Goal: Check status: Check status

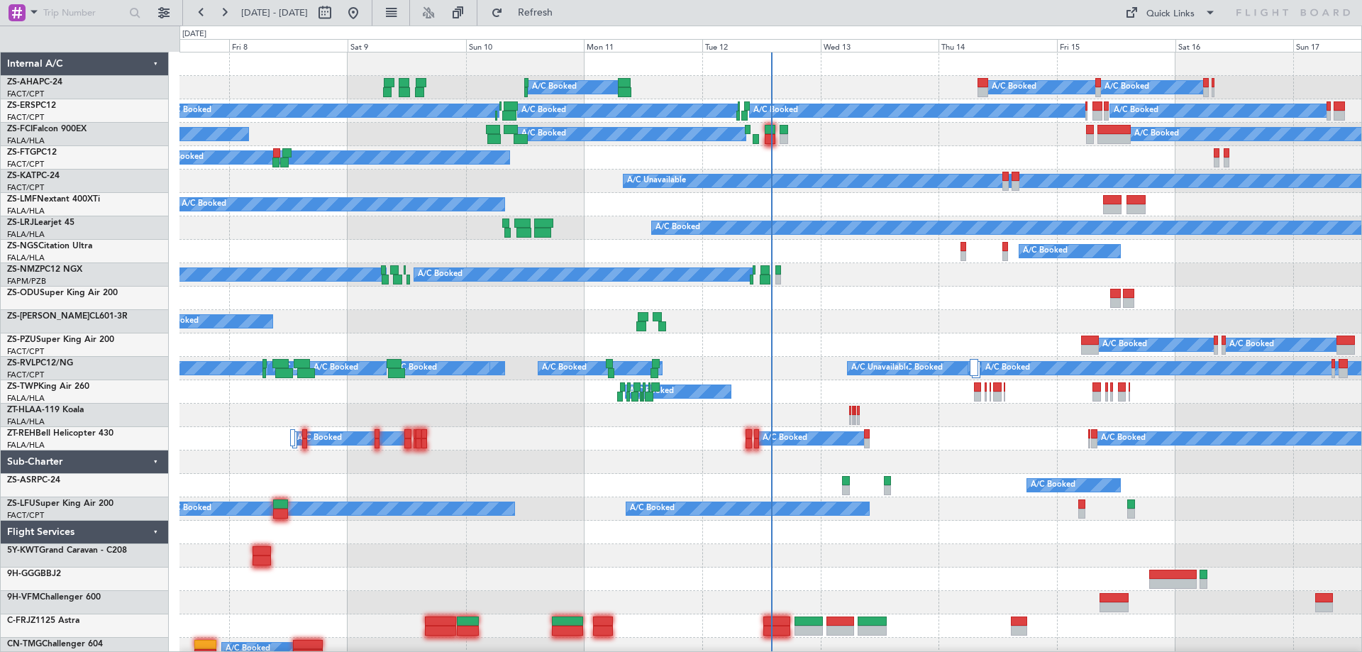
click at [842, 47] on div "Wed 13" at bounding box center [880, 45] width 118 height 13
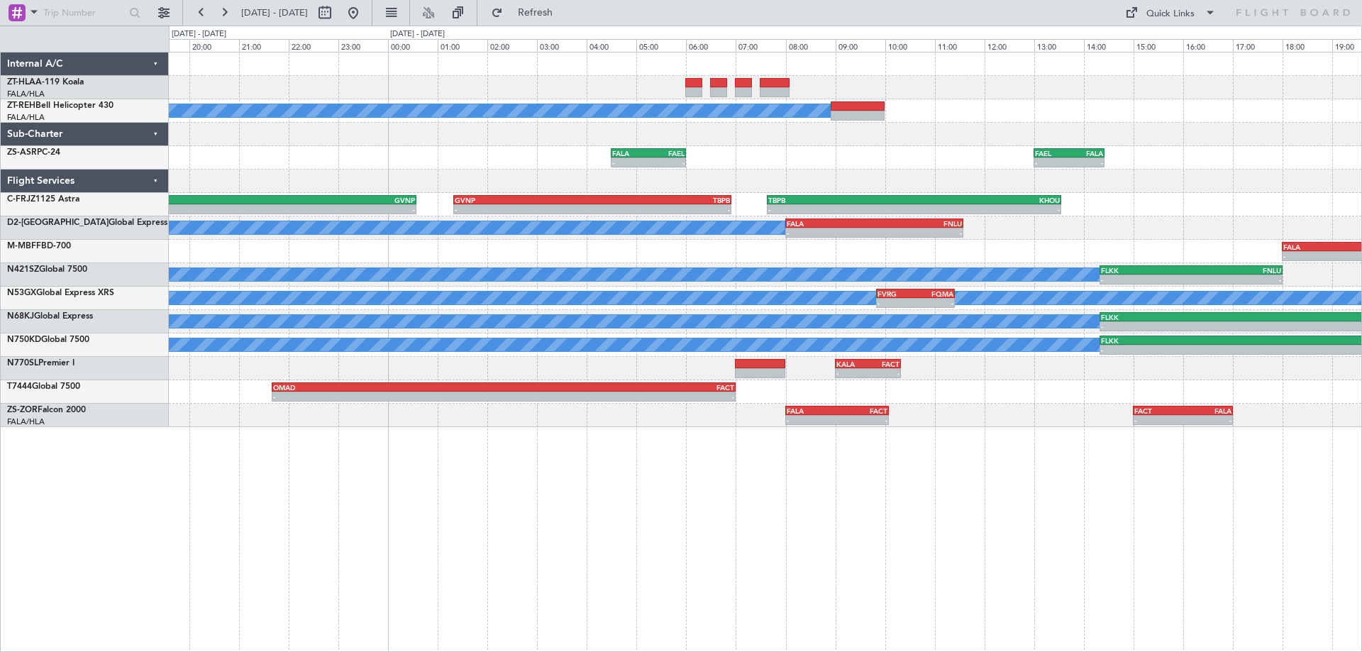
click at [995, 438] on div "A/C Booked - - FALA 04:30 Z FAEL 06:00 Z - - FAEL 13:00 Z FALA 14:25 Z - - FOOL…" at bounding box center [765, 352] width 1193 height 600
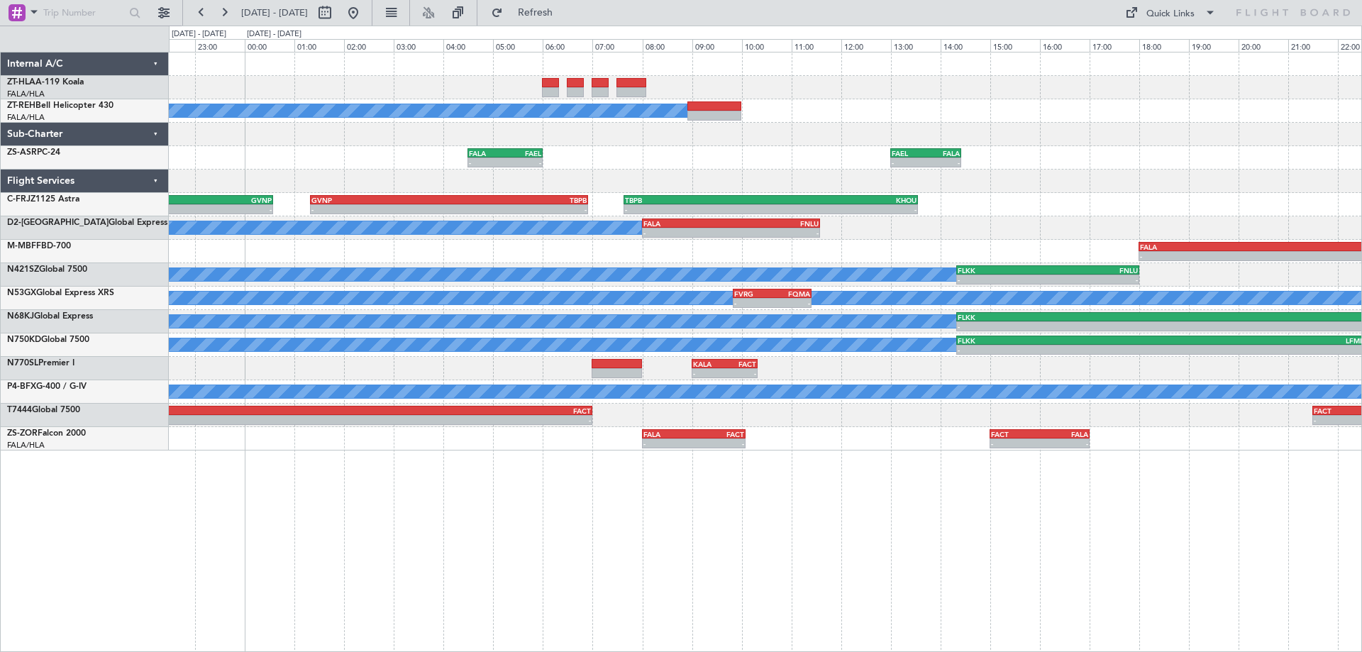
click at [371, 492] on div "A/C Booked - - FALA 04:30 Z FAEL 06:00 Z - - FAEL 13:00 Z FALA 14:25 Z - - FOOL…" at bounding box center [765, 352] width 1193 height 600
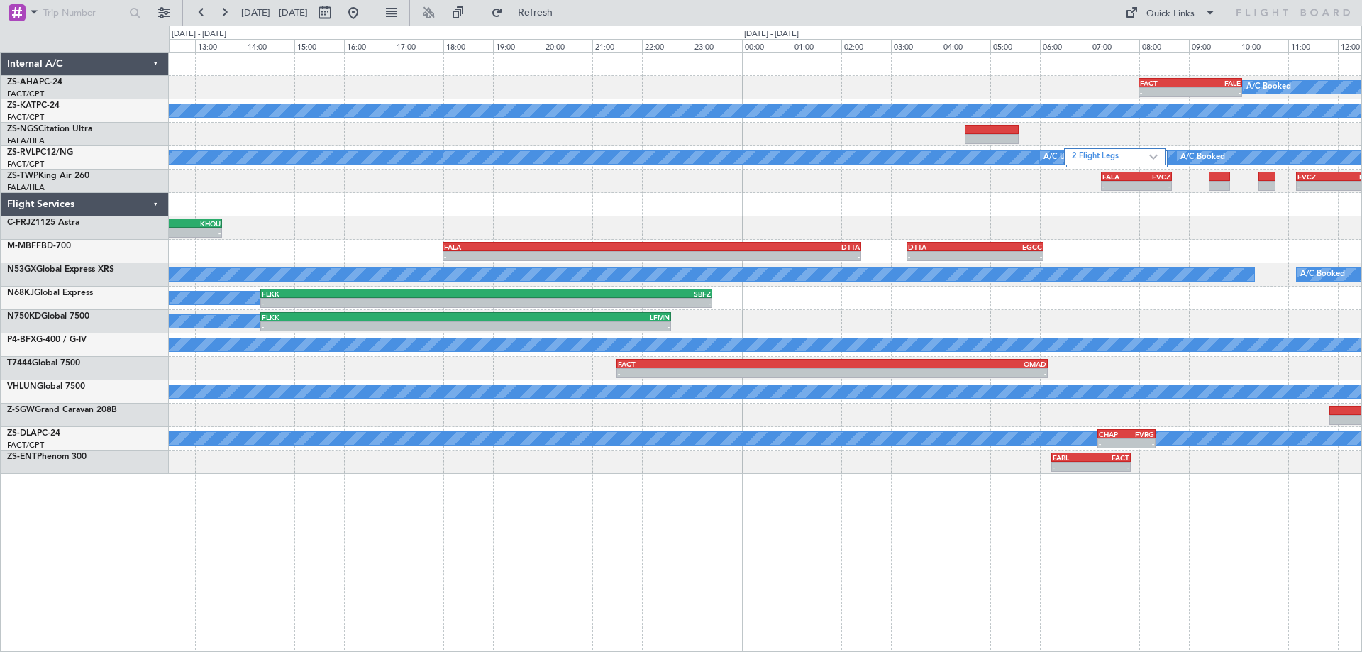
click at [1091, 523] on div "A/C Booked - - FACT 08:00 Z FALE 10:05 Z A/C Unavailable - - FACT 13:00 Z FAGR …" at bounding box center [765, 352] width 1193 height 600
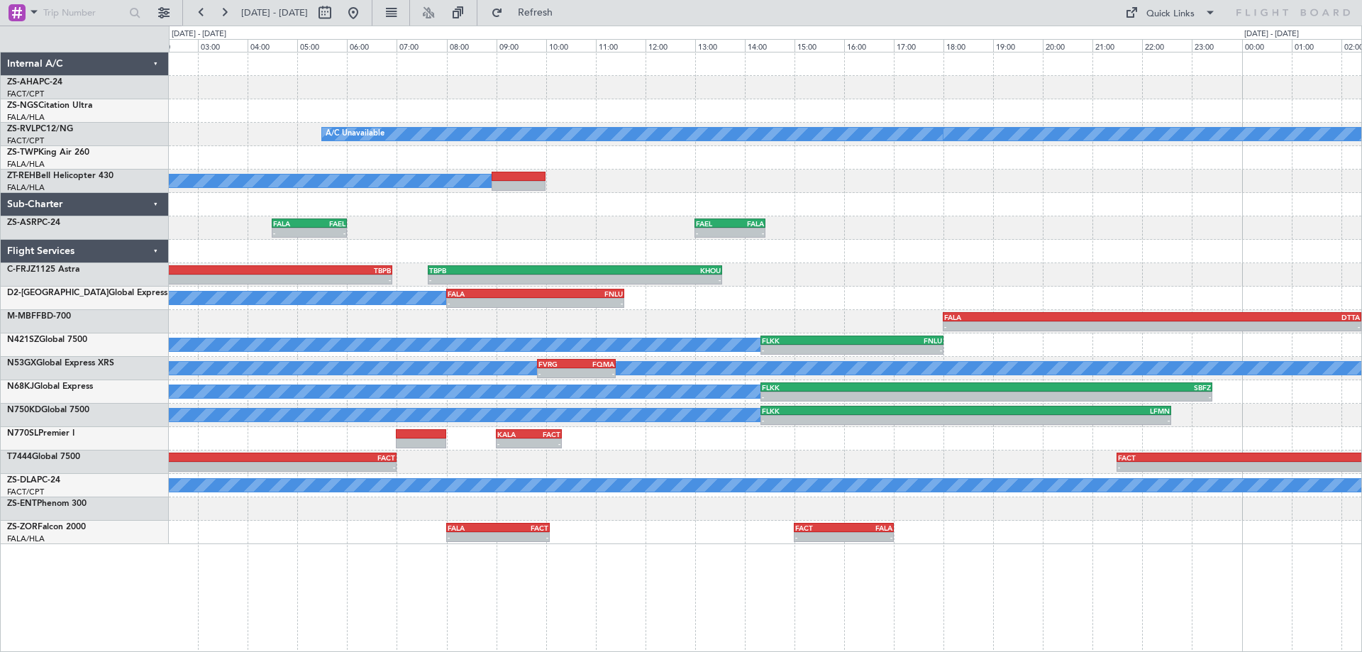
click at [921, 568] on div "FACT 08:00 Z FALE 10:05 Z - - A/C Booked A/C Booked A/C Booked A/C Booked A/C B…" at bounding box center [765, 352] width 1193 height 600
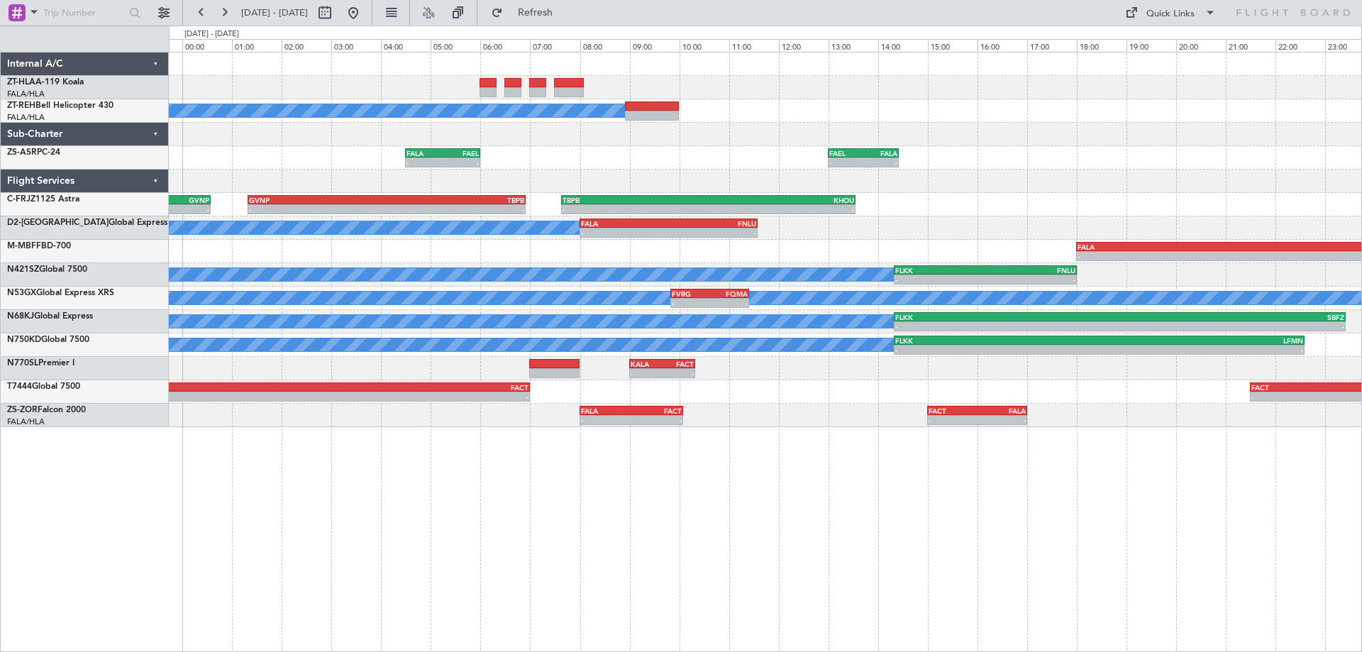
click at [1008, 575] on div "A/C Booked - - FAEL 13:00 Z FALA 14:25 Z FALA 04:30 Z FAEL 06:00 Z - - TBPB 07:…" at bounding box center [765, 352] width 1193 height 600
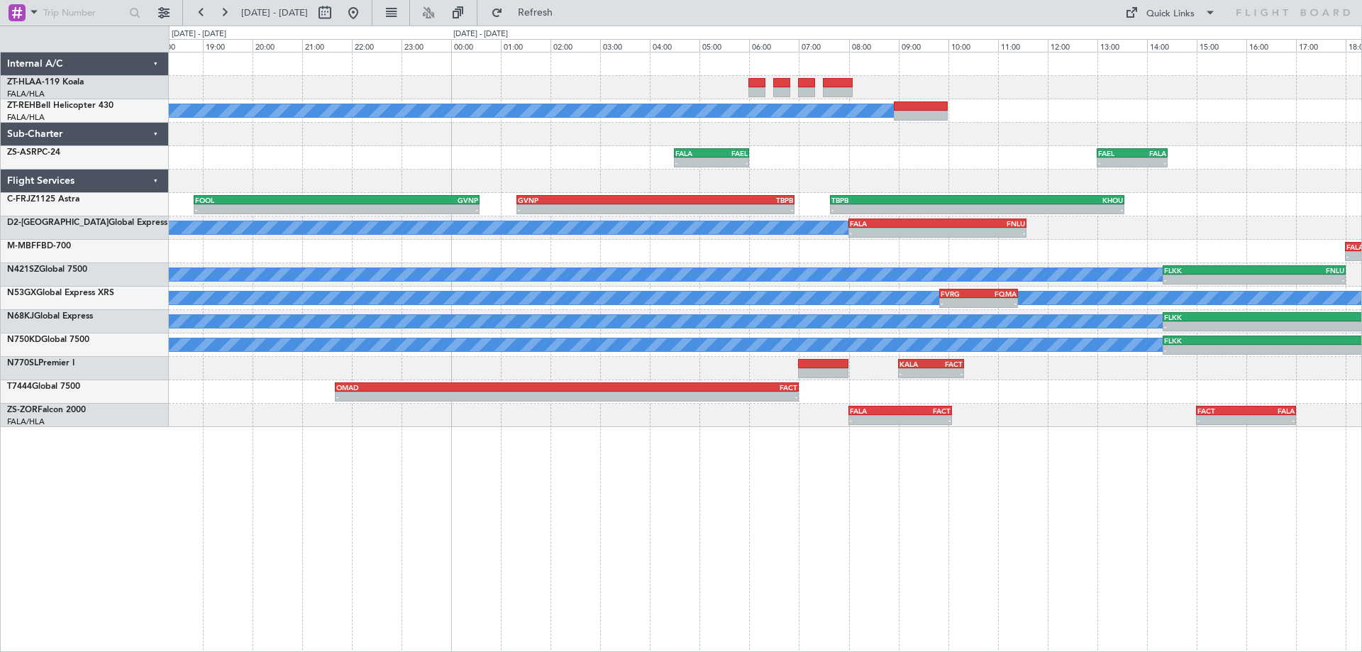
click at [850, 568] on div "A/C Booked - - FAEL 13:00 Z FALA 14:25 Z FALA 04:30 Z FAEL 06:00 Z - - TBPB 07:…" at bounding box center [765, 352] width 1193 height 600
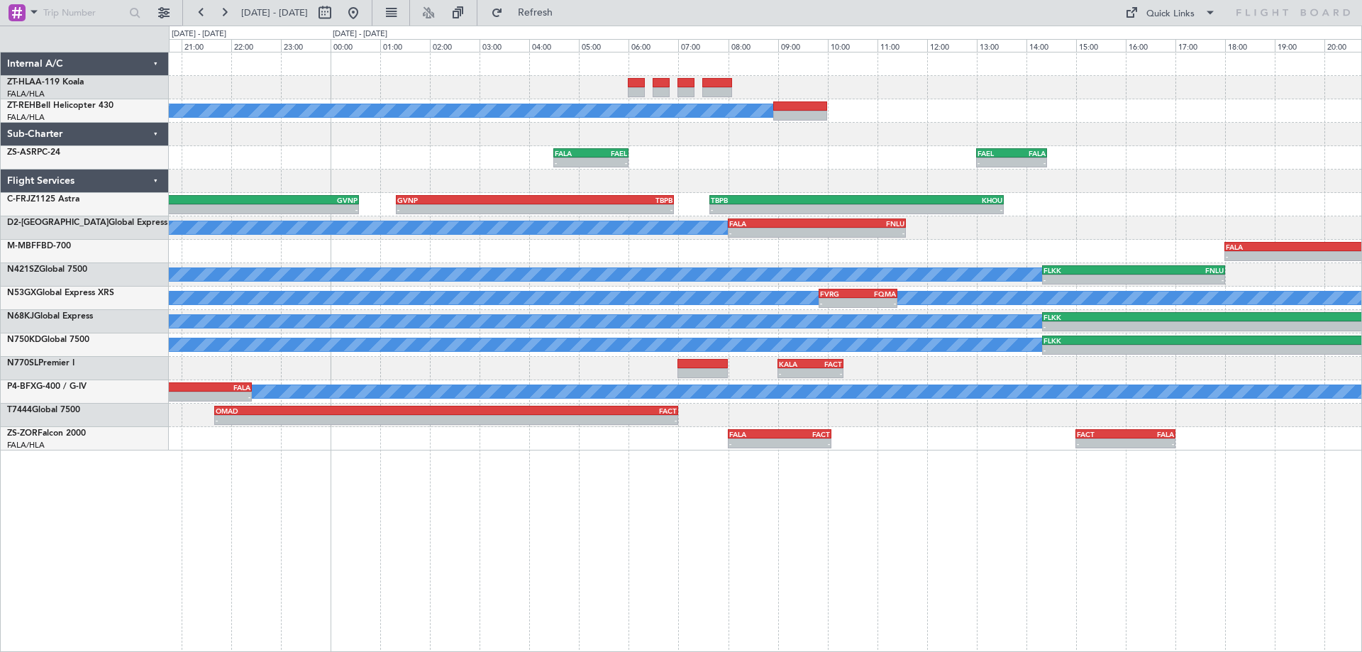
click at [817, 569] on div "A/C Booked - - FAEL 13:00 Z FALA 14:25 Z FALA 04:30 Z FAEL 06:00 Z - - TBPB 07:…" at bounding box center [765, 352] width 1193 height 600
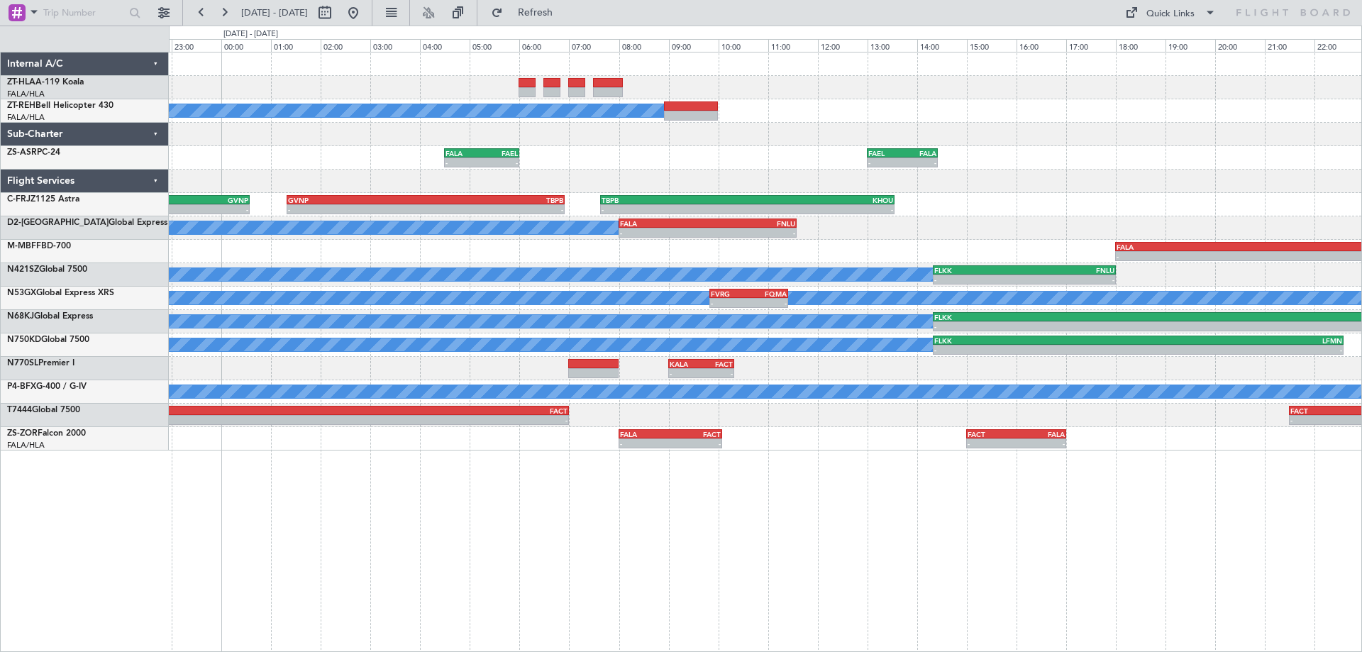
click at [440, 200] on div "A/C Booked - - FAEL 13:00 Z FALA 14:25 Z FALA 04:30 Z FAEL 06:00 Z - - TBPB 07:…" at bounding box center [765, 251] width 1193 height 398
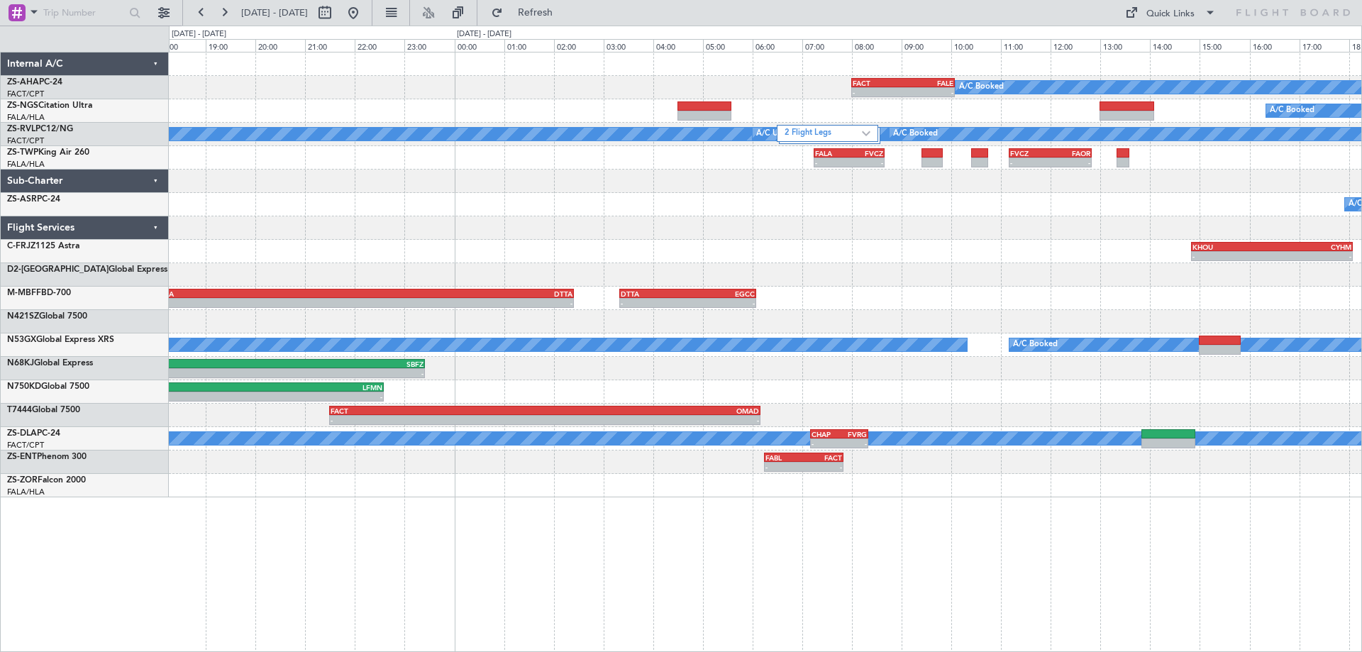
click at [905, 293] on div "A/C Booked - - FACT 08:00 Z FALE 10:05 Z A/C Booked 2 Flight Legs A/C Booked A/…" at bounding box center [765, 274] width 1193 height 445
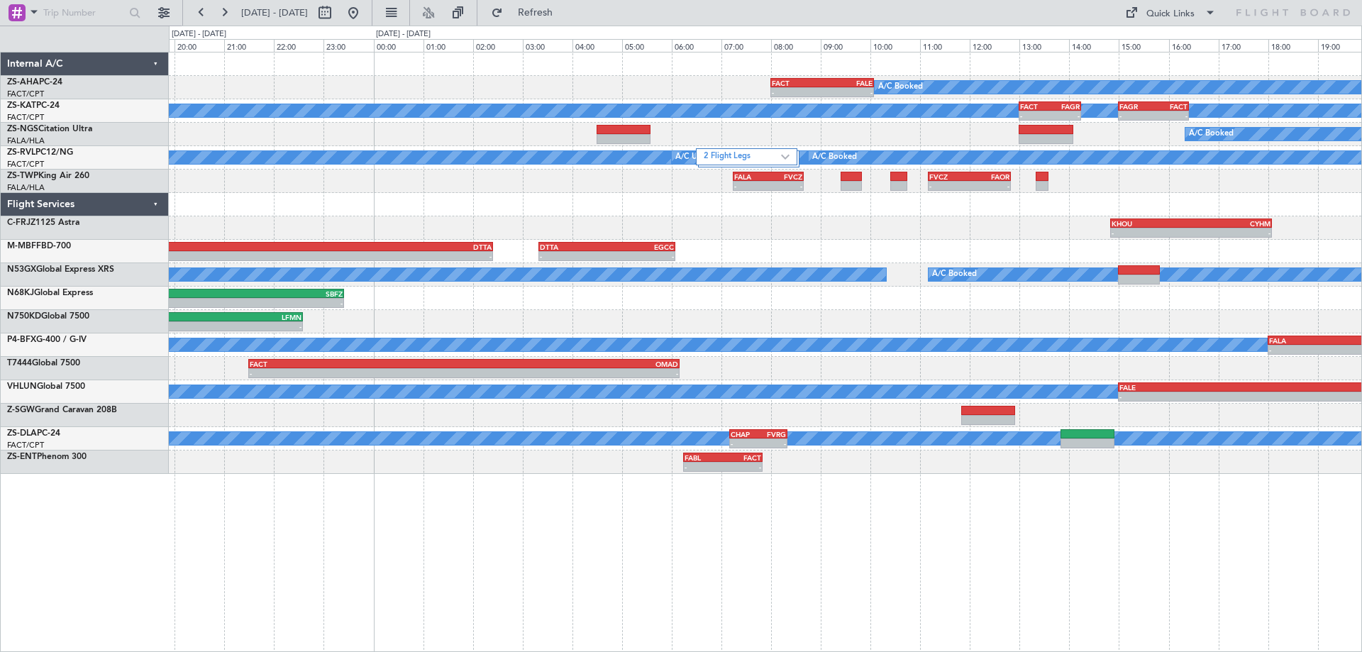
click at [899, 260] on div "- - FALA 18:00 Z DTTA 02:25 Z - - DTTA 03:20 Z EGCC 06:05 Z" at bounding box center [765, 251] width 1193 height 23
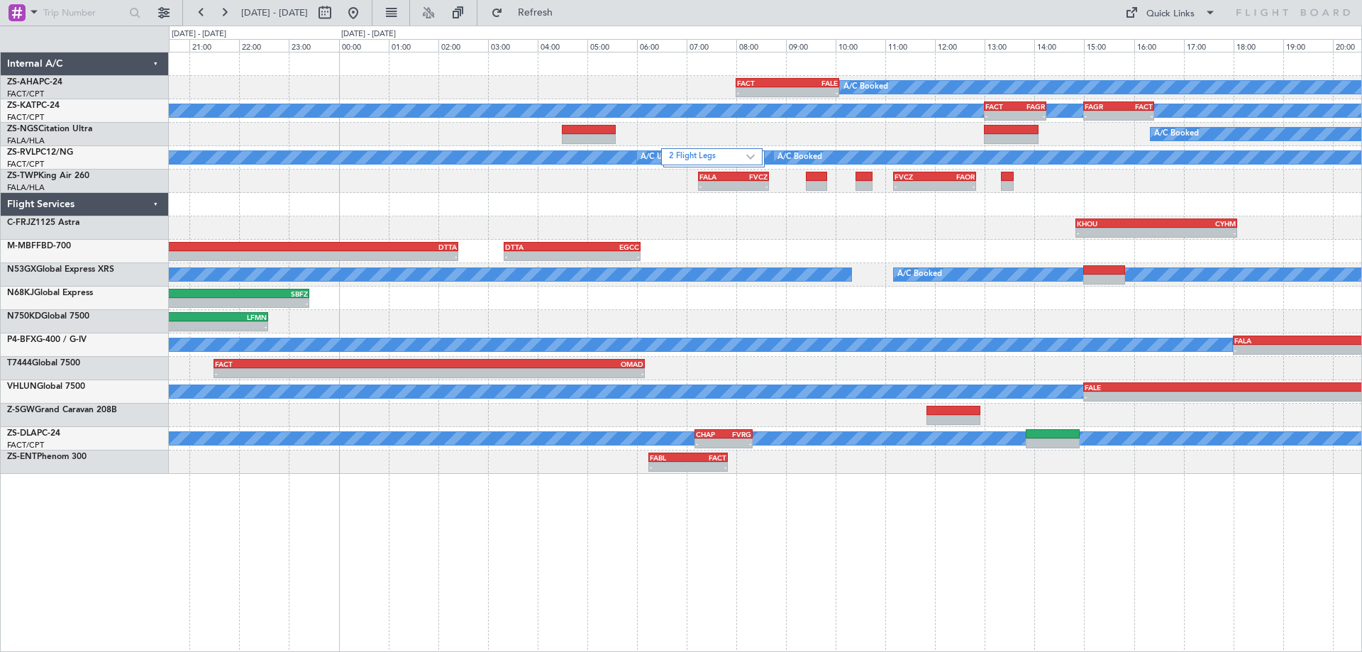
click at [821, 214] on div at bounding box center [765, 204] width 1193 height 23
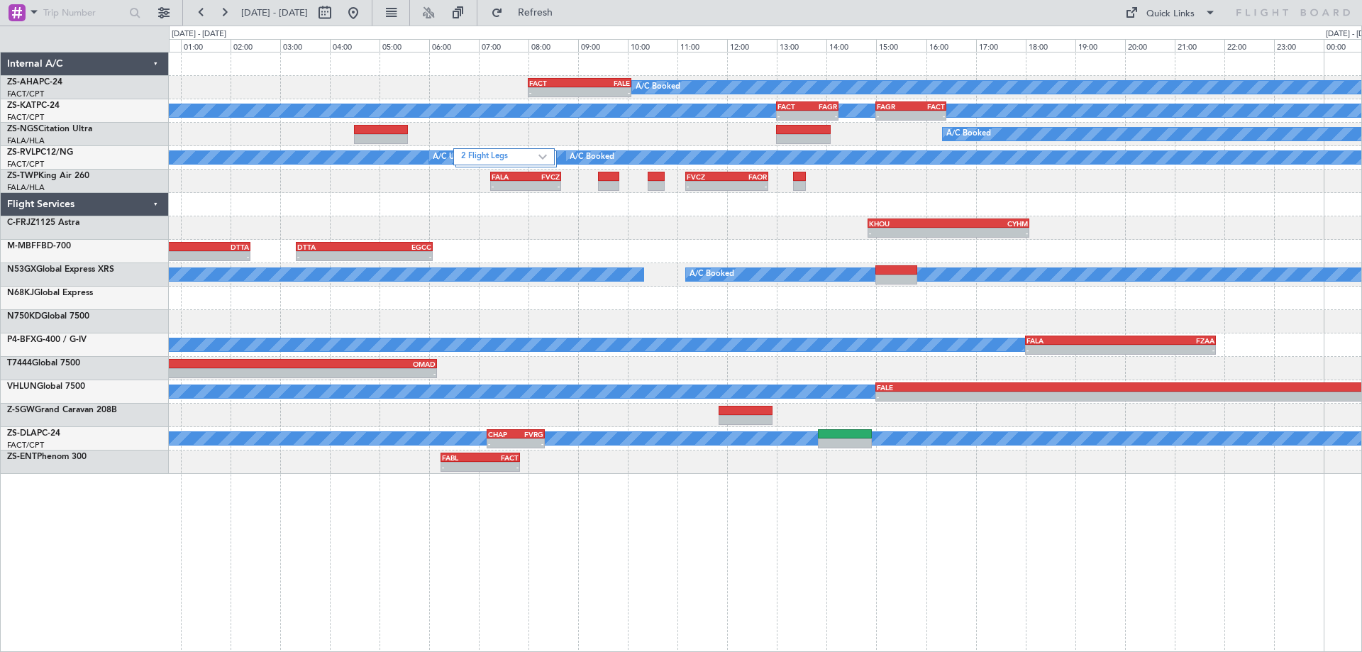
click at [937, 346] on div "A/C Booked - - FACT 08:00 Z FALE 10:05 Z A/C Unavailable - - FACT 13:00 Z FAGR …" at bounding box center [765, 262] width 1193 height 421
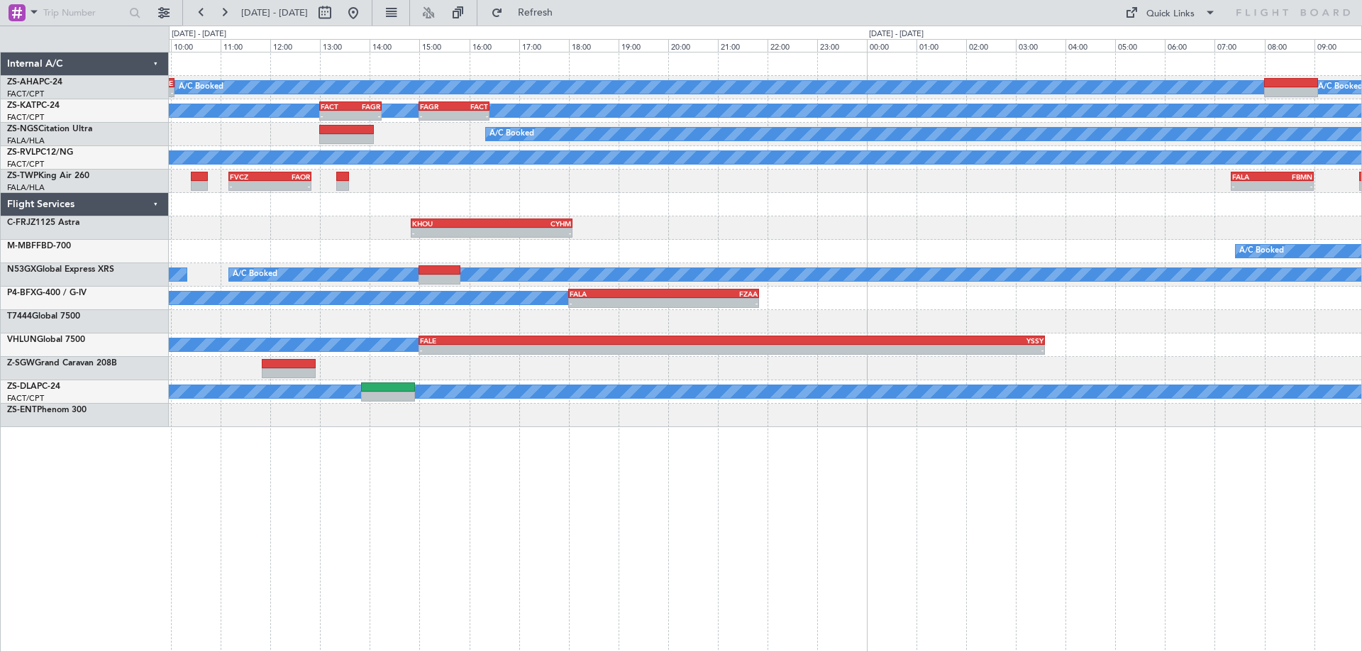
click at [677, 422] on div "A/C Booked - - FACT 08:00 Z FALE 10:05 Z A/C Booked A/C Unavailable - - FACT 13…" at bounding box center [765, 239] width 1193 height 375
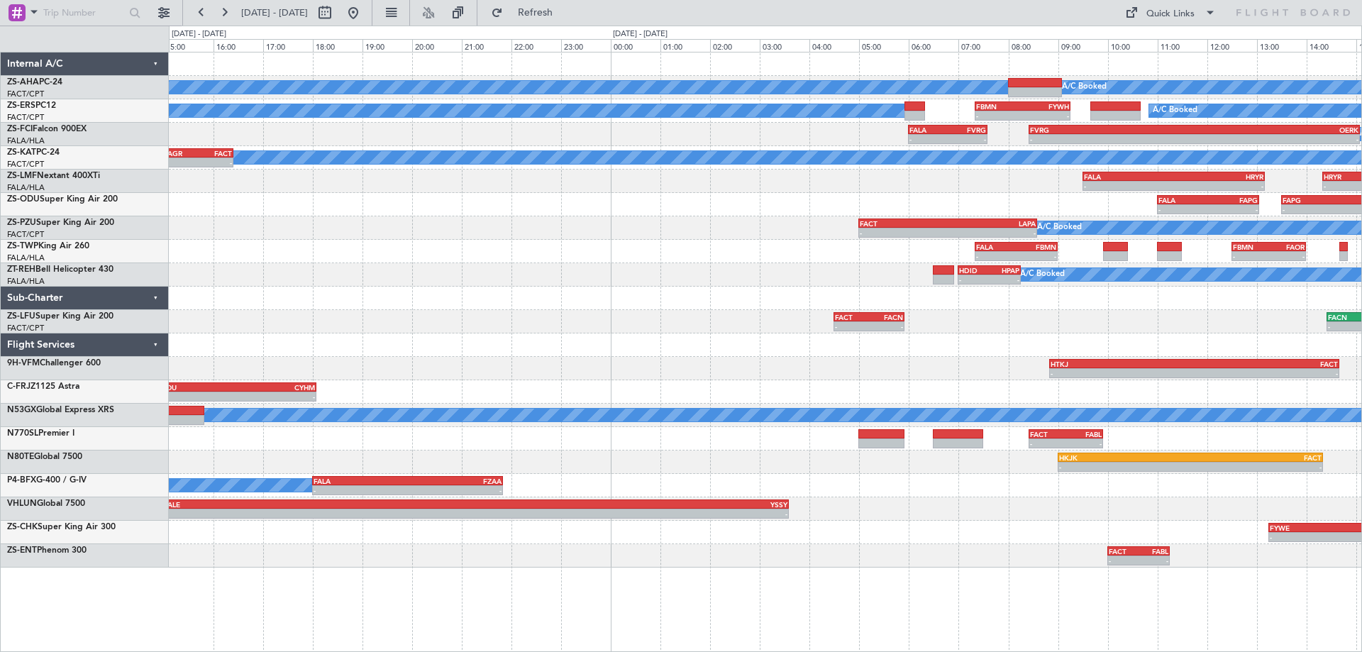
click at [868, 587] on div "A/C Booked A/C Booked FACT 08:00 Z FALE 10:05 Z - - A/C Booked A/C Booked - - F…" at bounding box center [765, 352] width 1193 height 600
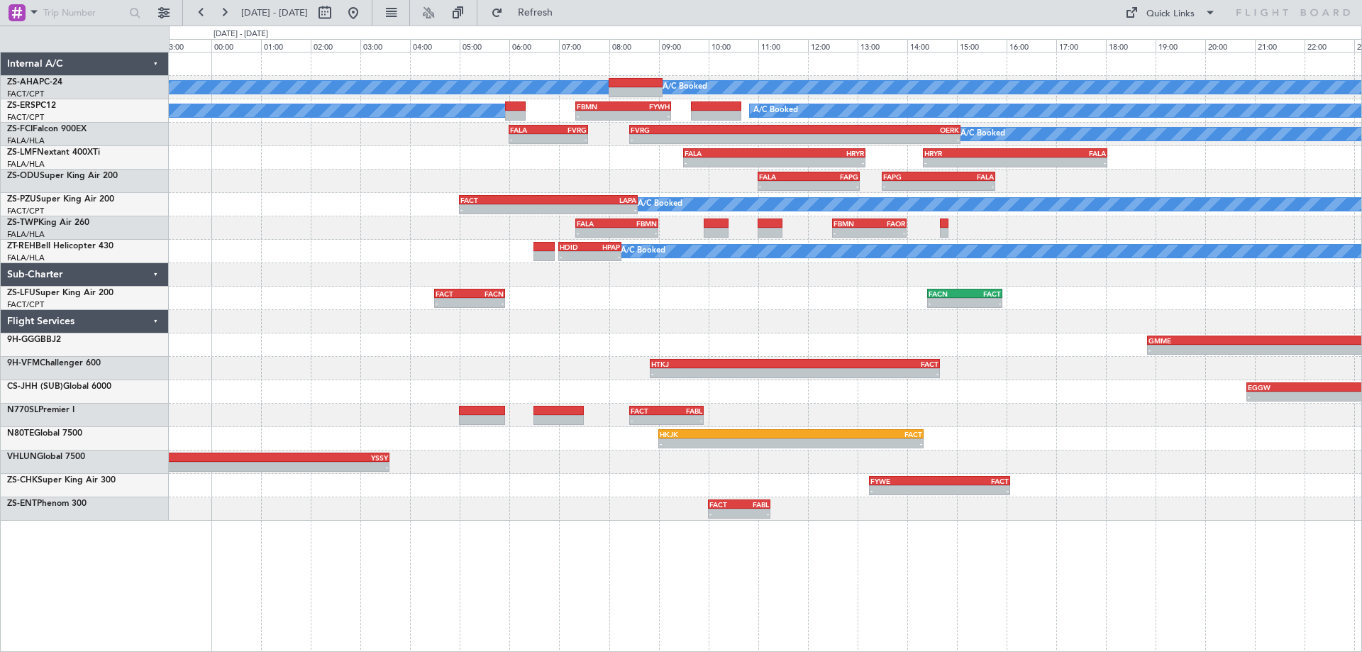
click at [784, 335] on div "A/C Booked A/C Booked A/C Booked A/C Booked - - FBMN 07:20 Z FYWH 09:15 Z A/C B…" at bounding box center [765, 286] width 1193 height 468
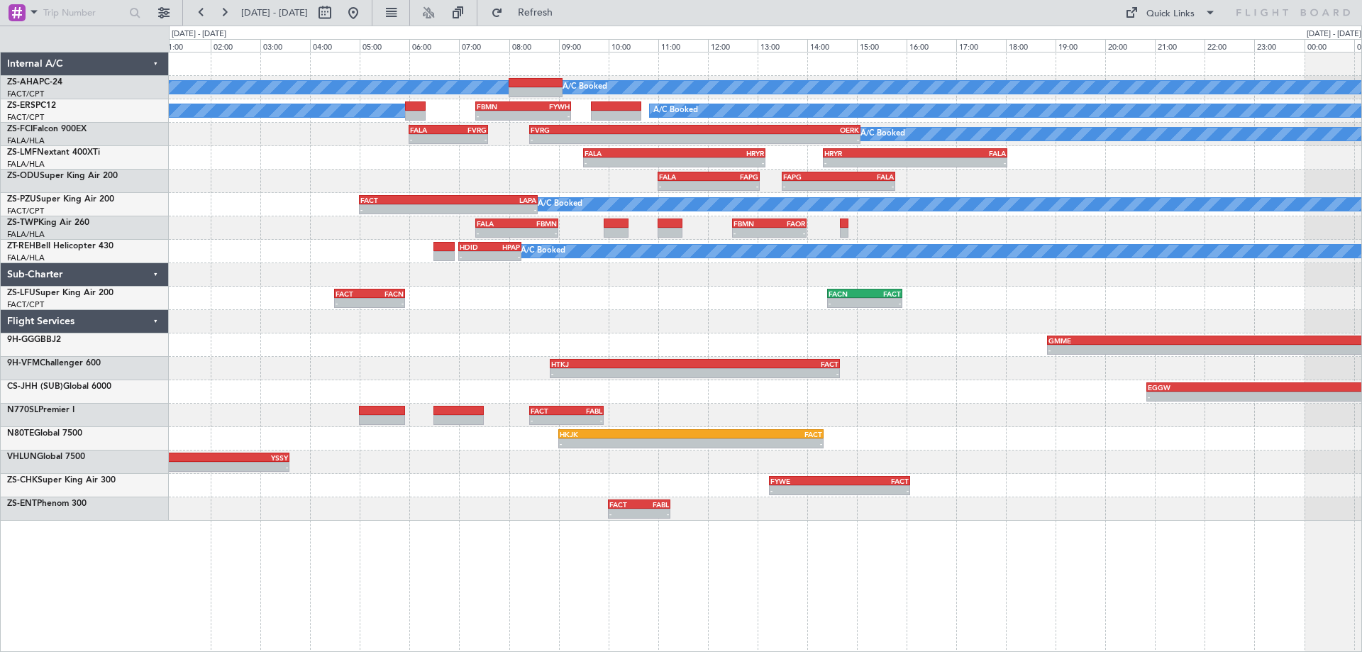
click at [959, 364] on div "A/C Booked A/C Booked A/C Booked A/C Booked - - FBMN 07:20 Z FYWH 09:15 Z A/C B…" at bounding box center [765, 286] width 1193 height 468
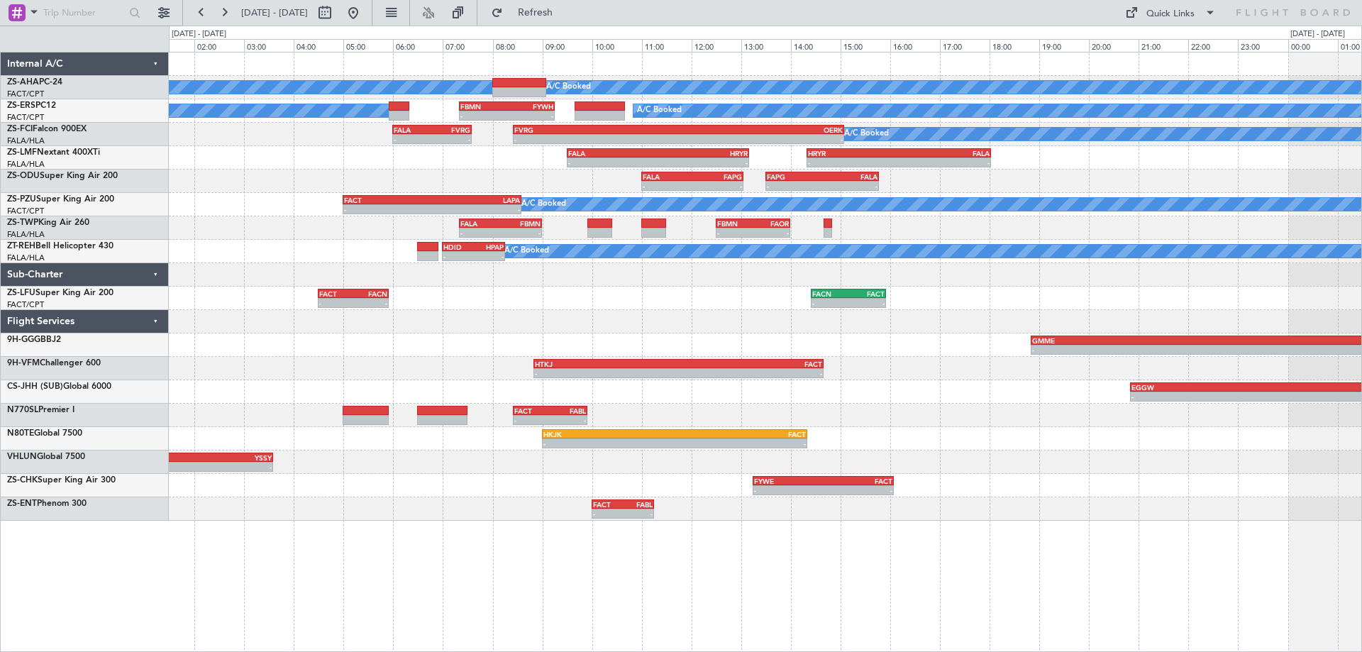
click at [941, 329] on div at bounding box center [765, 321] width 1193 height 23
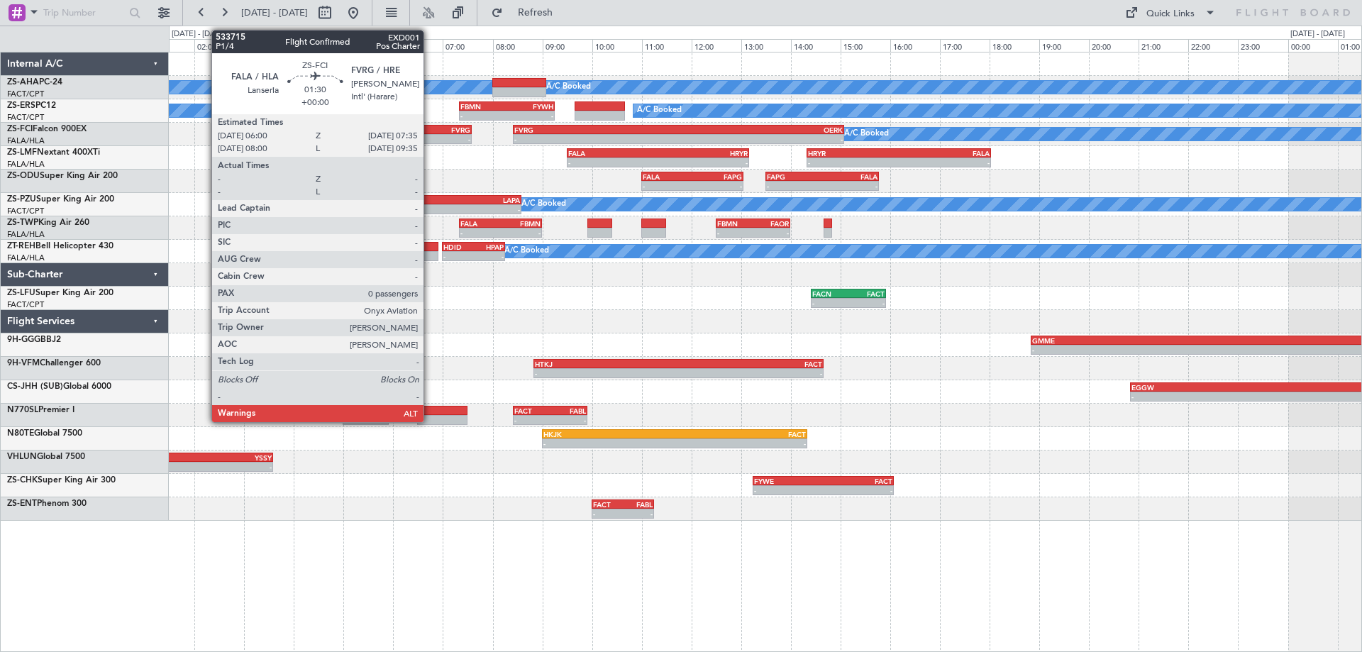
click at [430, 135] on div "-" at bounding box center [413, 139] width 38 height 9
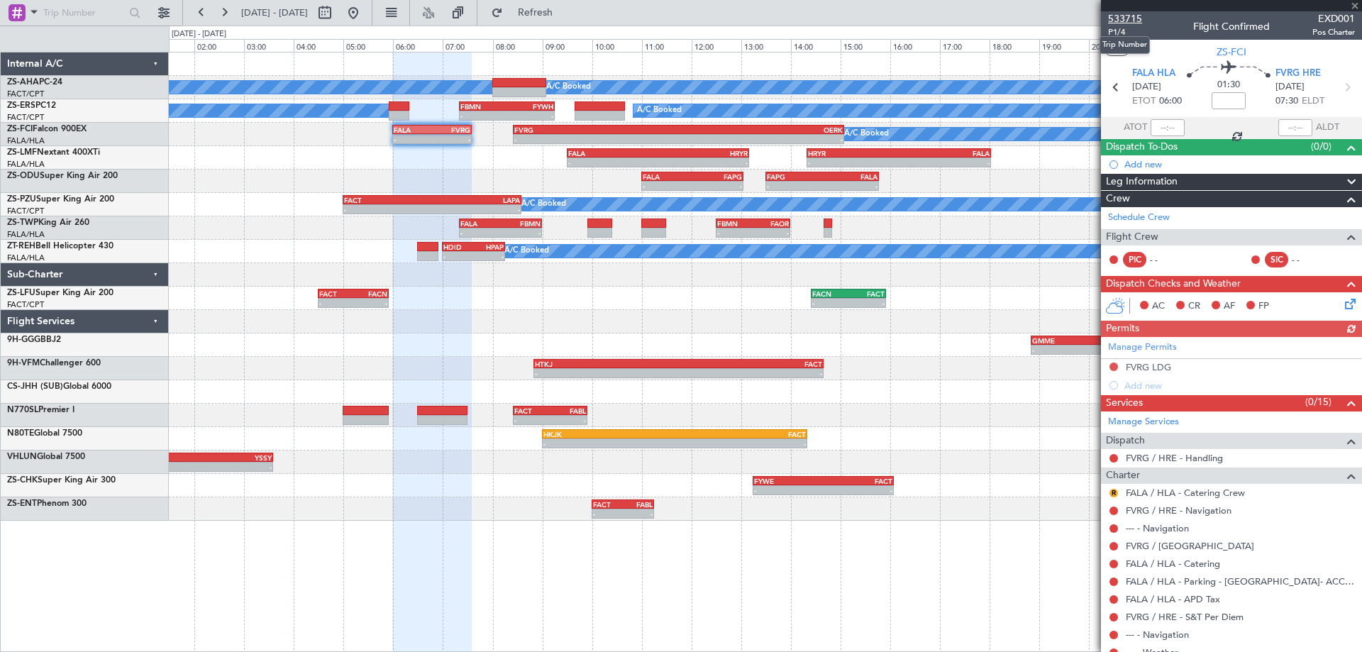
click at [1128, 18] on span "533715" at bounding box center [1125, 18] width 34 height 15
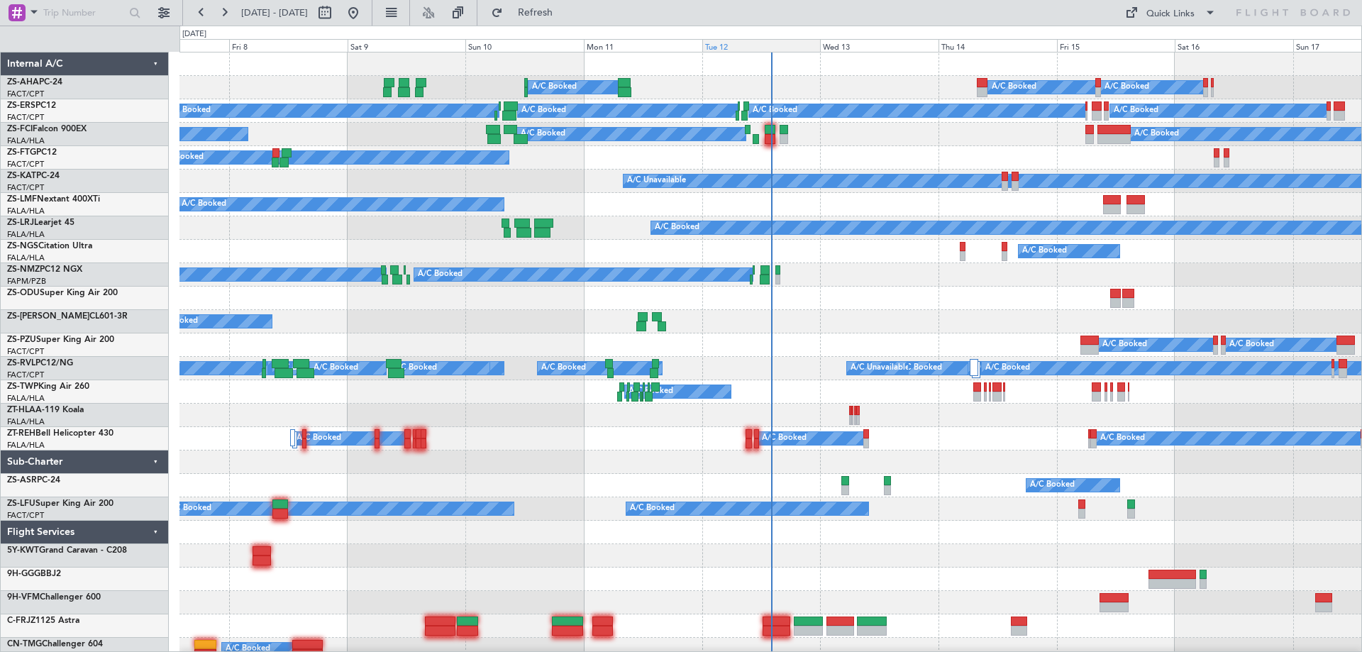
click at [734, 43] on div "Tue 12" at bounding box center [761, 45] width 118 height 13
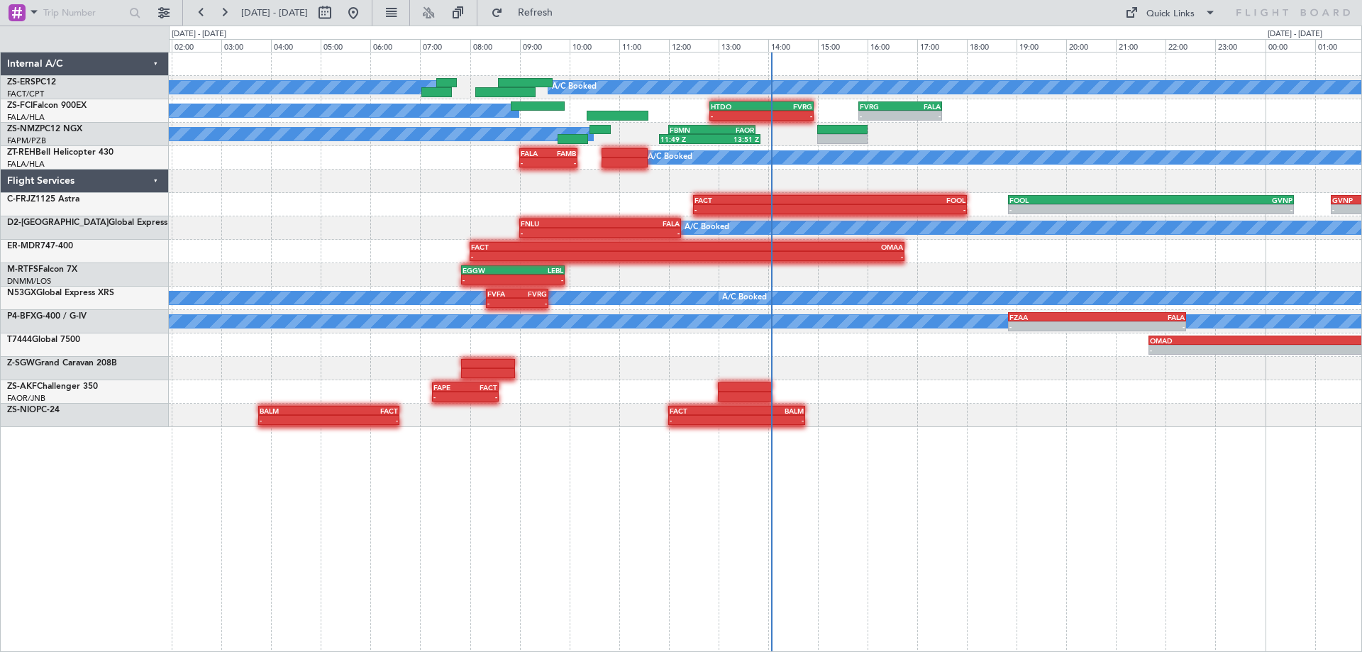
click at [1002, 446] on div "A/C Booked A/C Booked A/C Booked - - HTDO 12:50 Z FVRG 14:55 Z - - FVRG 15:50 Z…" at bounding box center [765, 352] width 1193 height 600
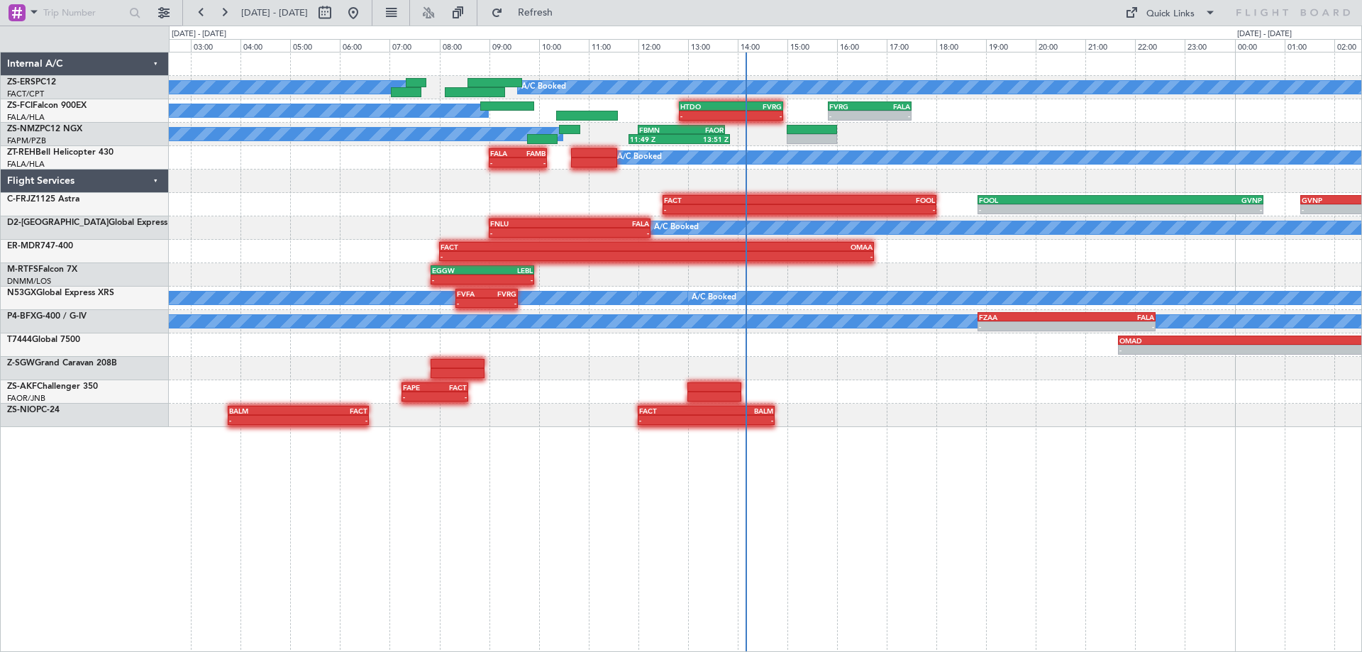
click at [863, 514] on div "A/C Booked A/C Booked A/C Booked - - HTDO 12:50 Z FVRG 14:55 Z - - FVRG 15:50 Z…" at bounding box center [765, 352] width 1193 height 600
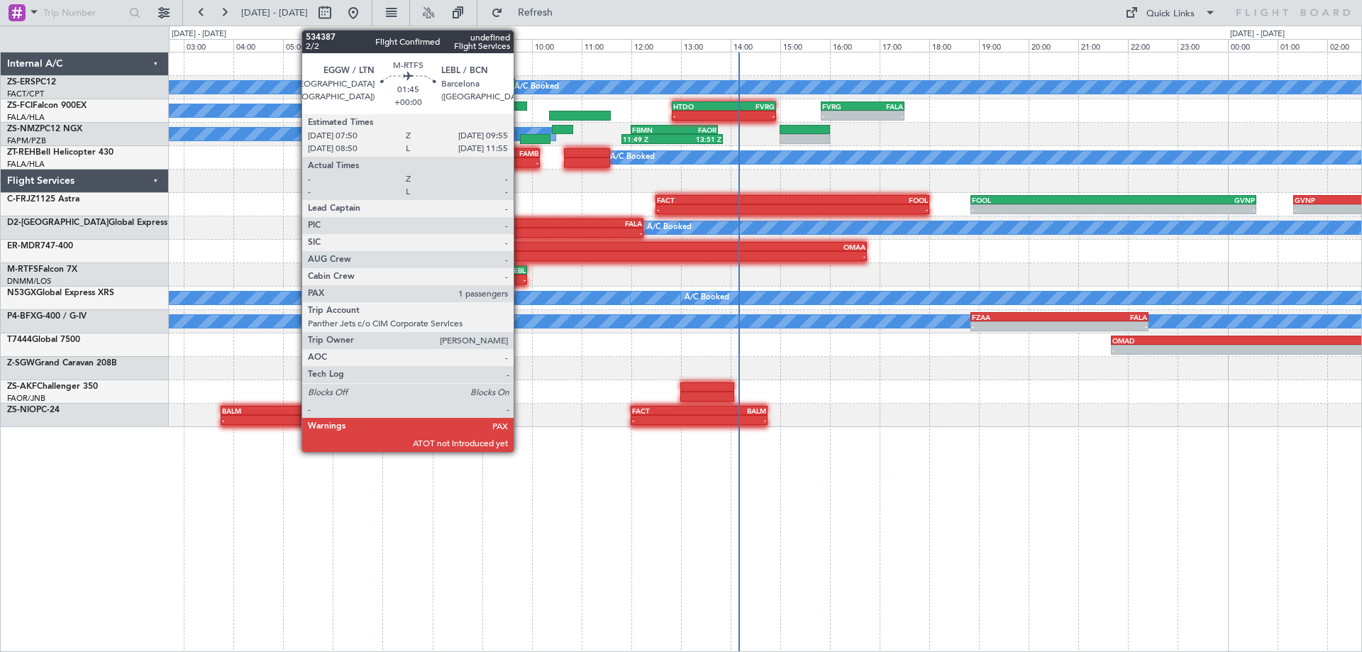
click at [520, 274] on div "EGGW 07:50 [PERSON_NAME] 09:55 Z" at bounding box center [476, 270] width 104 height 10
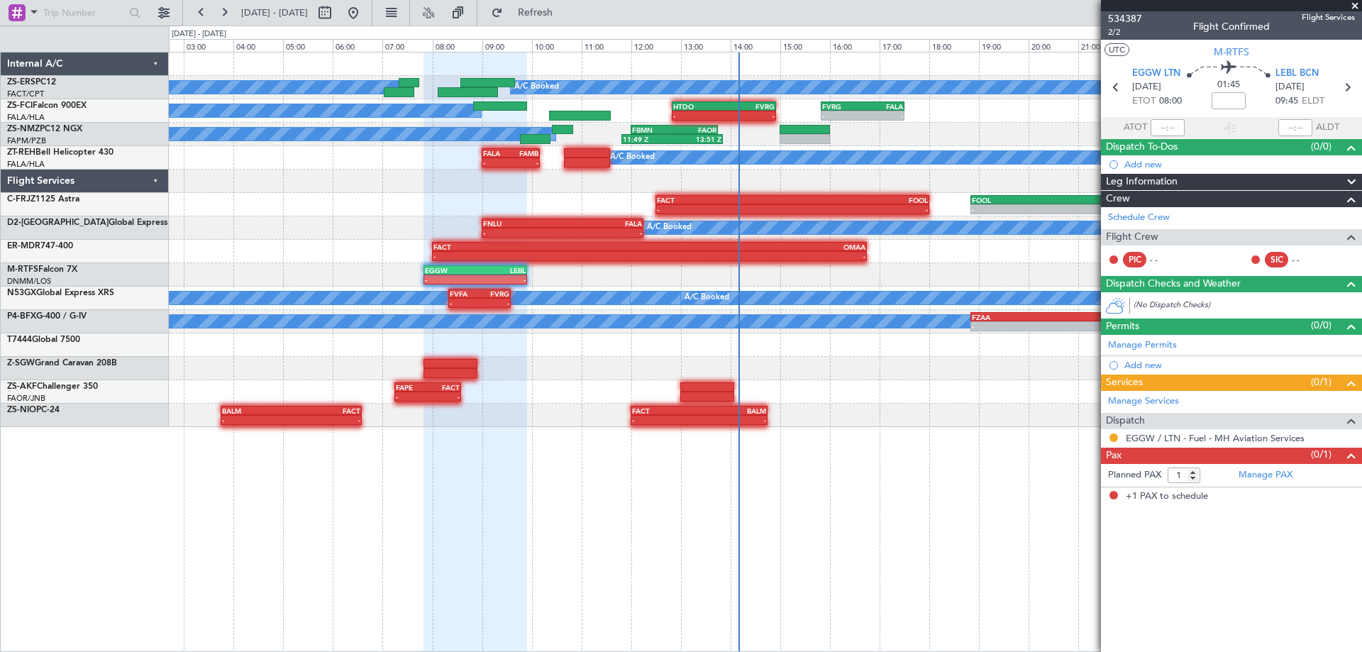
click at [1355, 7] on span at bounding box center [1355, 6] width 14 height 13
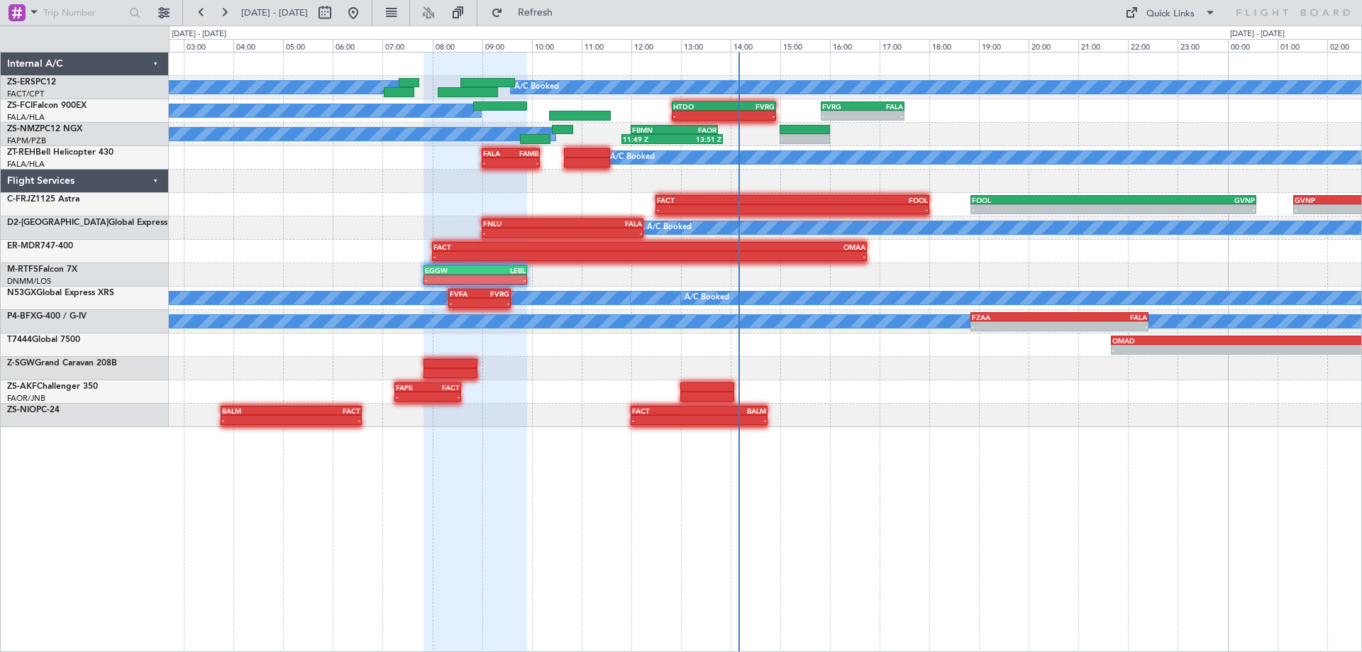
type input "0"
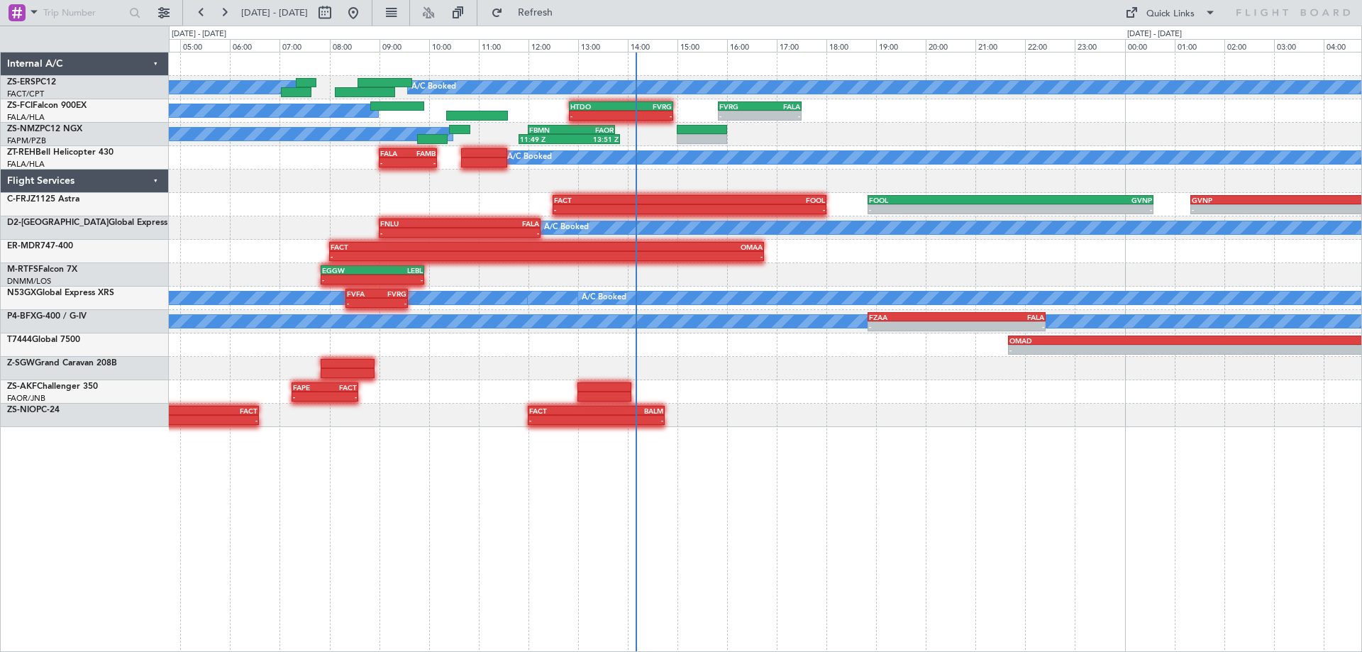
click at [1078, 453] on div "A/C Booked A/C Booked A/C Booked - - HTDO 12:50 Z FVRG 14:55 Z - - FVRG 15:50 Z…" at bounding box center [765, 352] width 1193 height 600
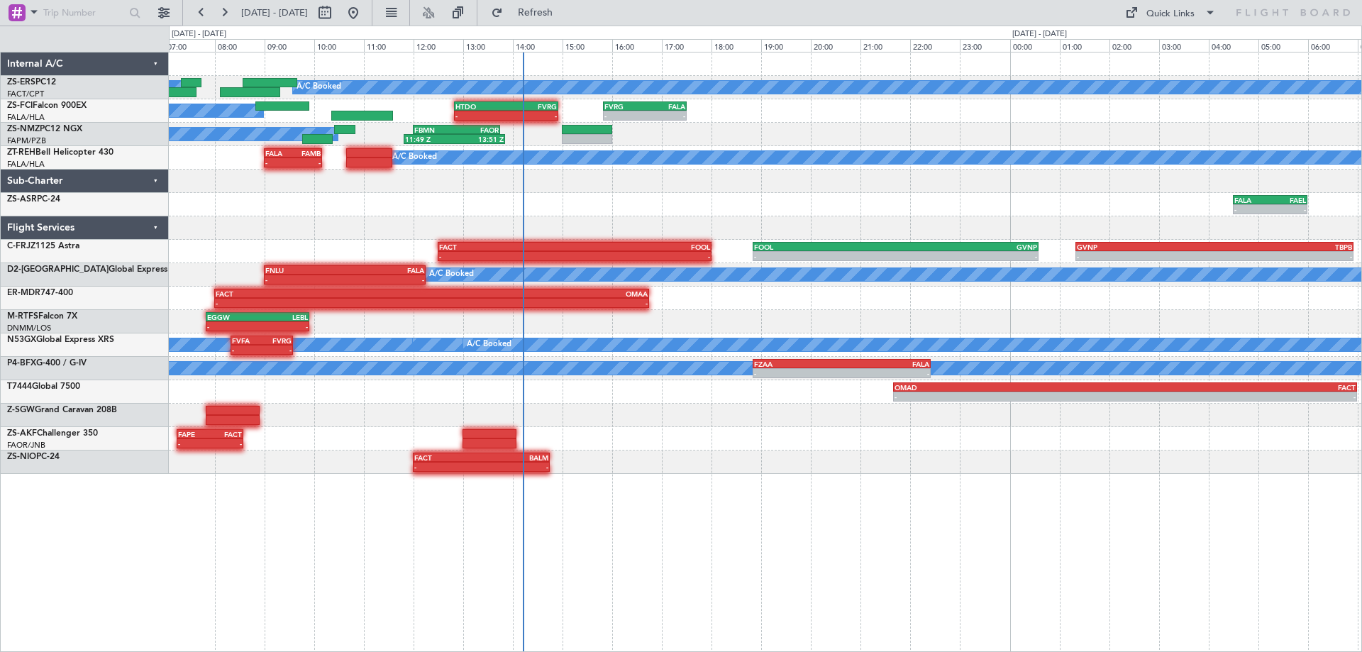
click at [863, 137] on div "A/C Booked 11:49 Z 13:51 Z FBMN 12:00 Z FAOR 13:45 Z" at bounding box center [765, 134] width 1193 height 23
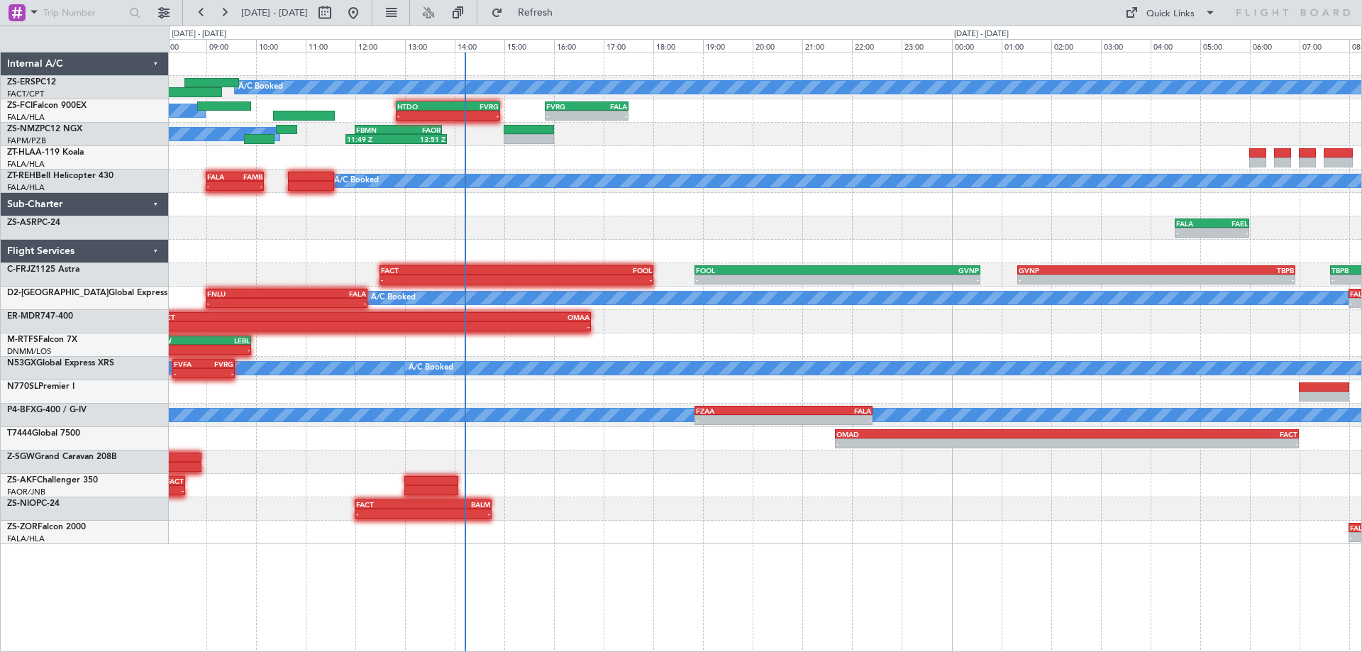
click at [548, 159] on div "A/C Booked A/C Booked A/C Booked - - HTDO 12:50 Z FVRG 14:55 Z - - FVRG 15:50 Z…" at bounding box center [765, 298] width 1193 height 492
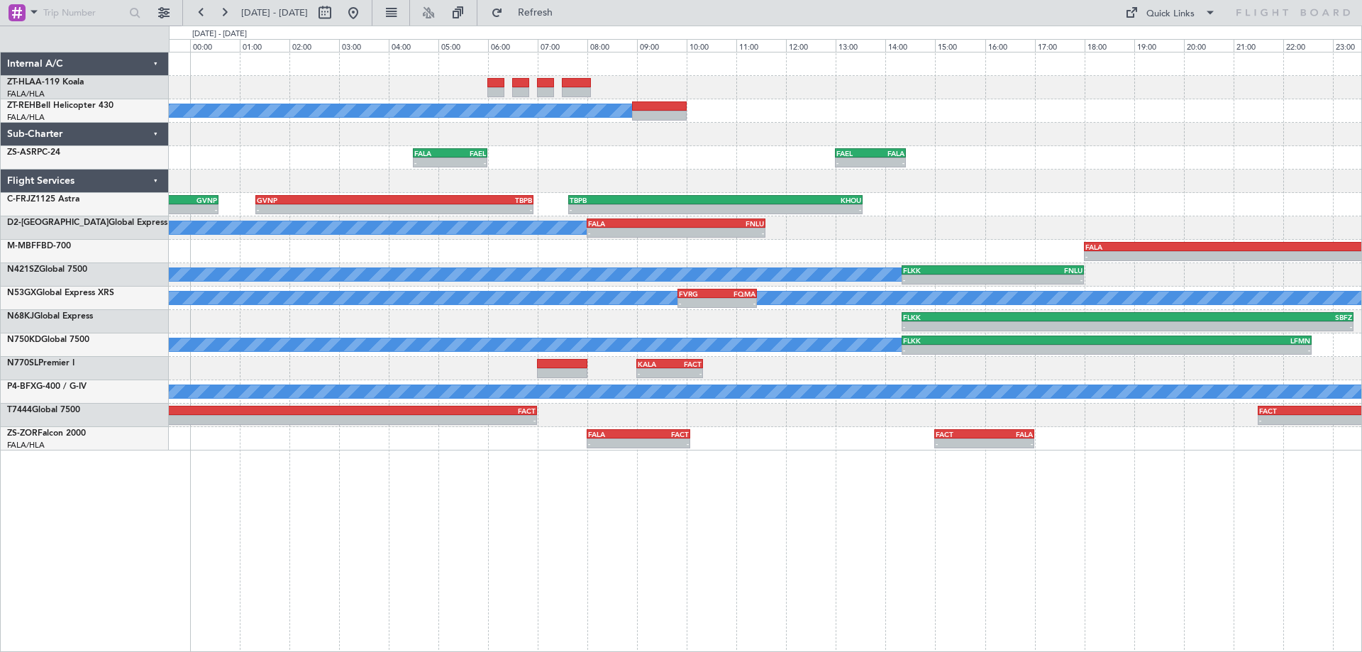
click at [1118, 233] on div "A/C Booked - - FALA 04:30 Z FAEL 06:00 Z - - FAEL 13:00 Z FALA 14:25 Z - - FOOL…" at bounding box center [765, 251] width 1193 height 398
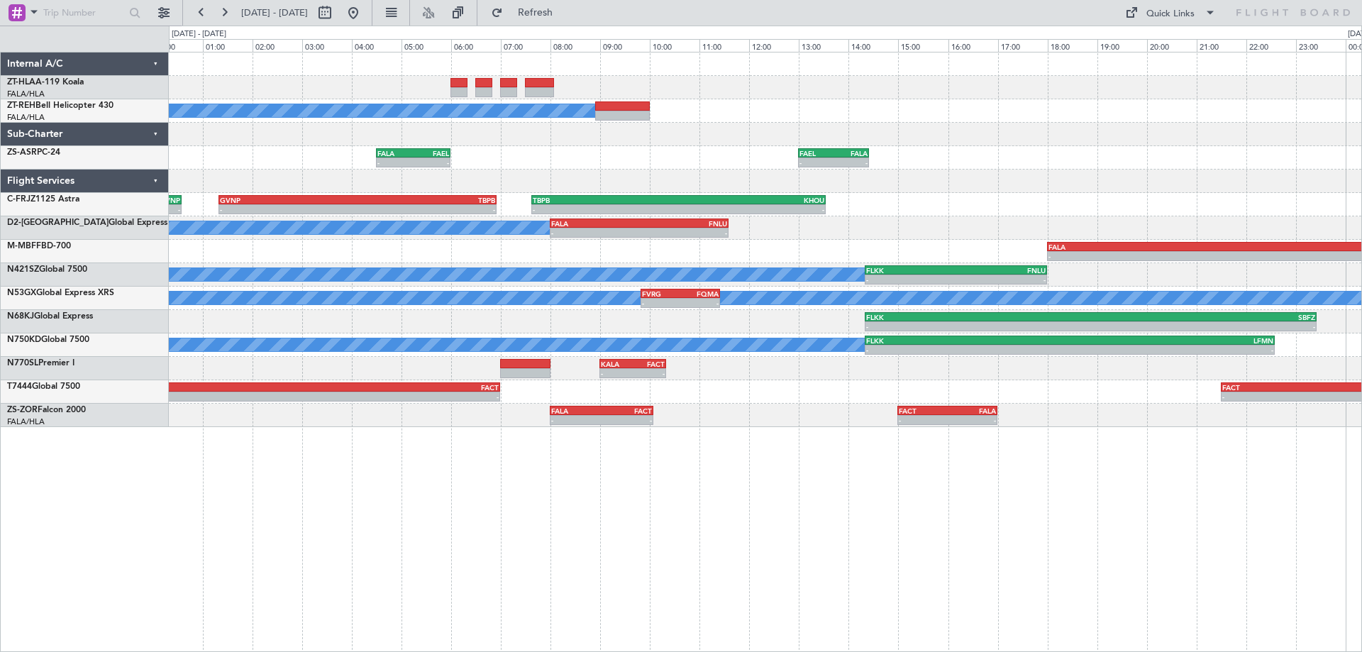
click at [573, 172] on div "A/C Booked - - FALA 04:30 Z FAEL 06:00 Z - - FAEL 13:00 Z FALA 14:25 Z - - FOOL…" at bounding box center [765, 239] width 1193 height 375
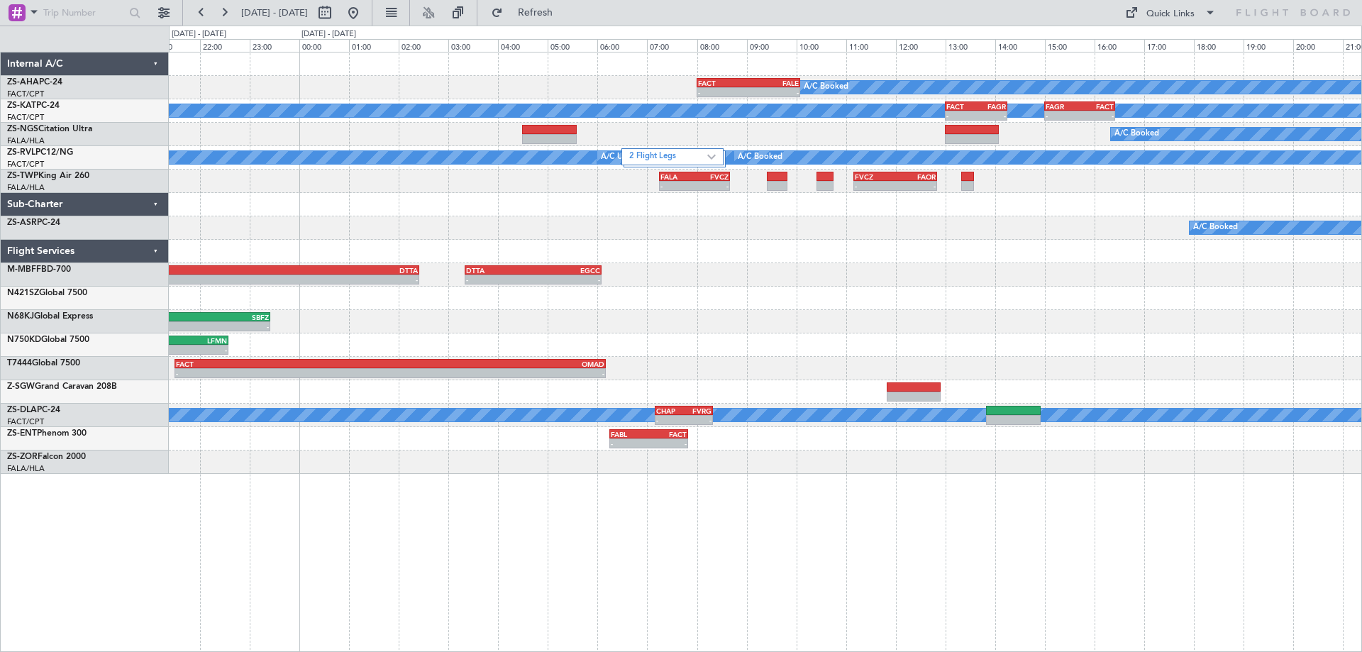
click at [882, 314] on div "A/C Booked - - FACT 08:00 Z FALE 10:05 Z A/C Unavailable - - FACT 13:00 Z FAGR …" at bounding box center [765, 262] width 1193 height 421
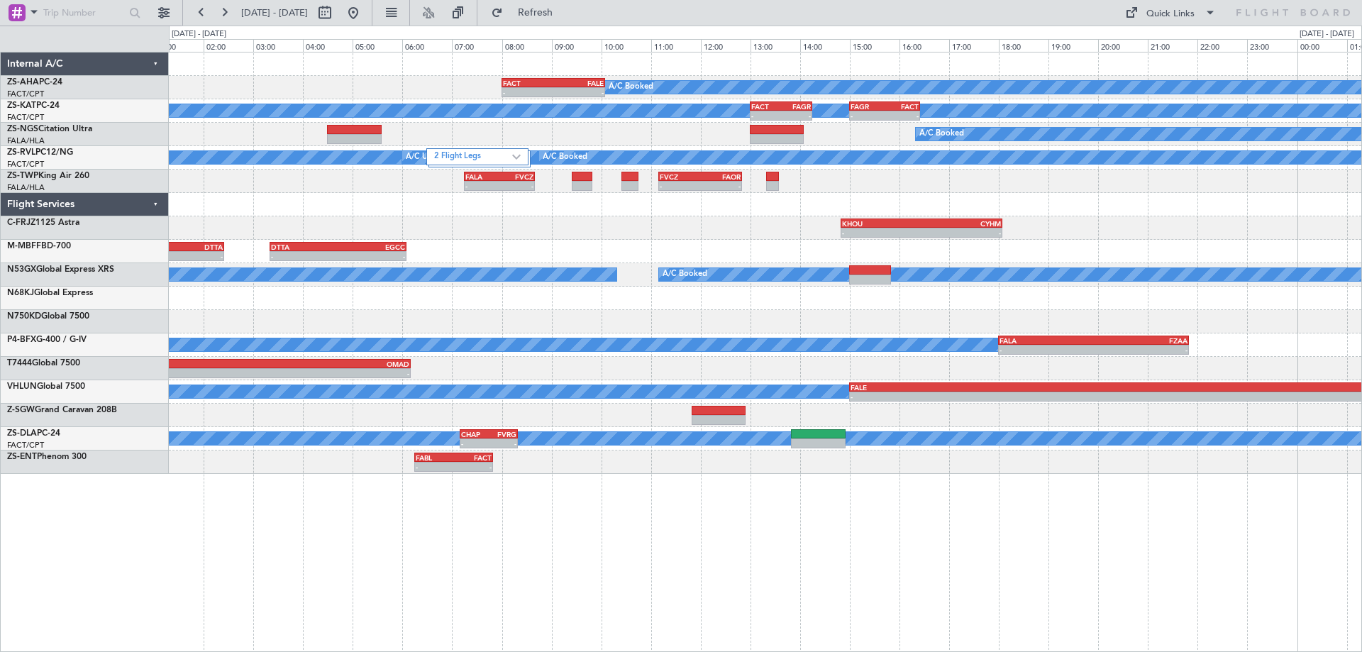
click at [1097, 215] on div at bounding box center [765, 204] width 1193 height 23
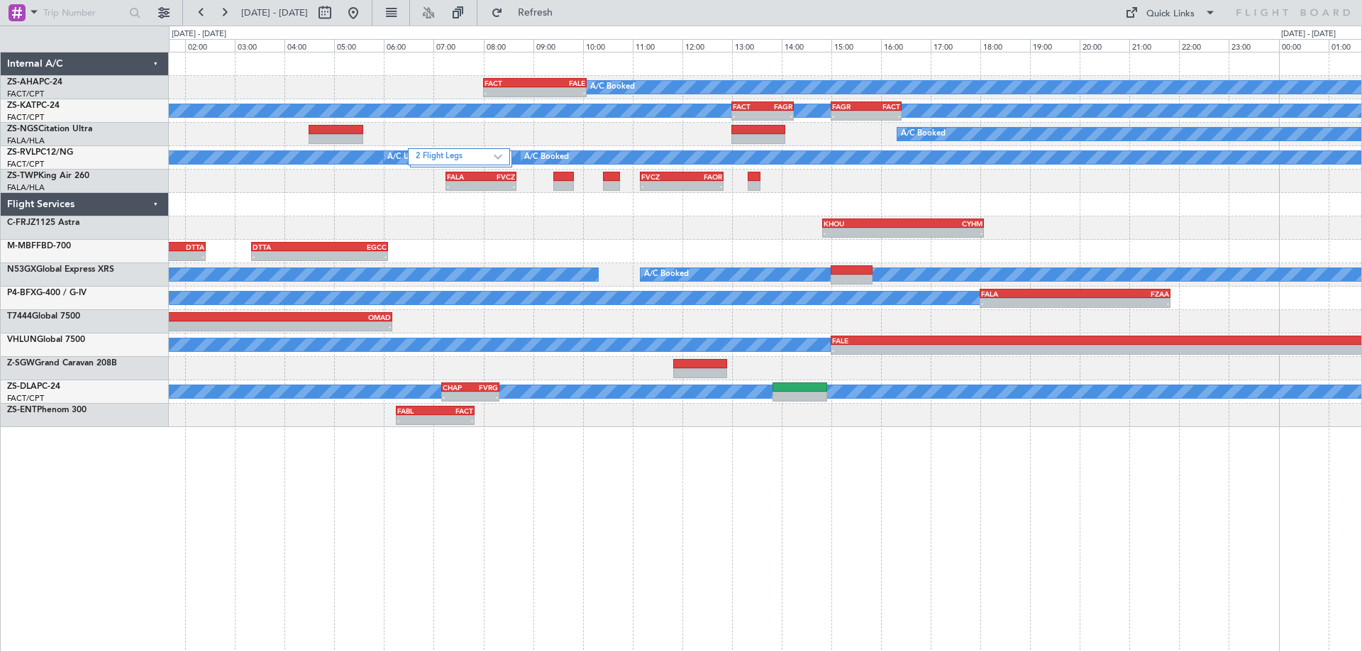
click at [1139, 258] on div "A/C Booked - - FACT 08:00 Z FALE 10:05 Z A/C Unavailable - - FACT 13:00 Z FAGR …" at bounding box center [765, 239] width 1193 height 375
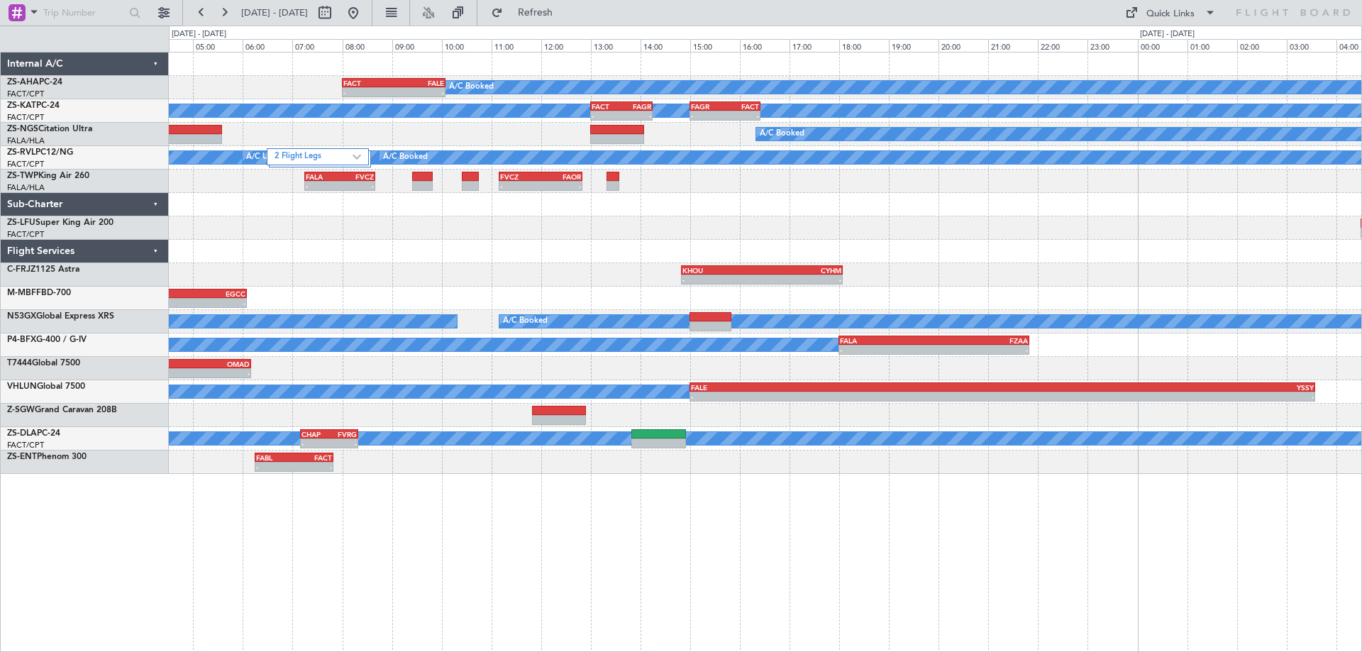
click at [671, 588] on div "A/C Booked - - FACT 08:00 Z FALE 10:05 Z A/C Booked A/C Unavailable - - FACT 13…" at bounding box center [765, 352] width 1193 height 600
